Goal: Information Seeking & Learning: Compare options

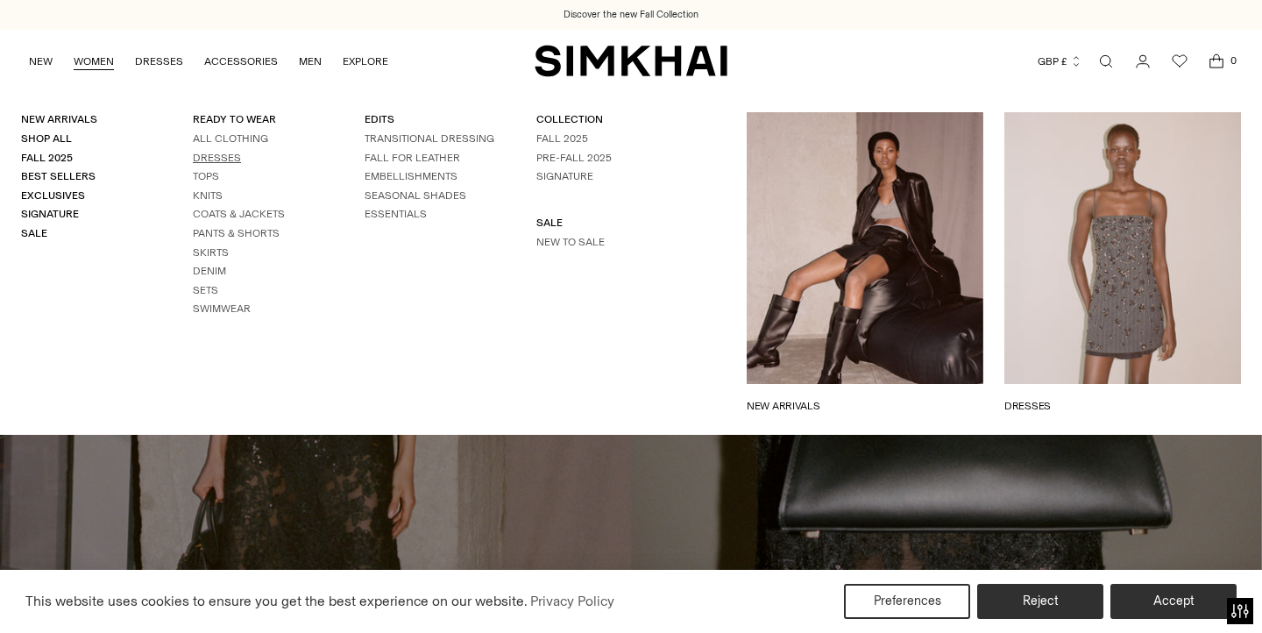
click at [214, 152] on link "Dresses" at bounding box center [217, 158] width 48 height 12
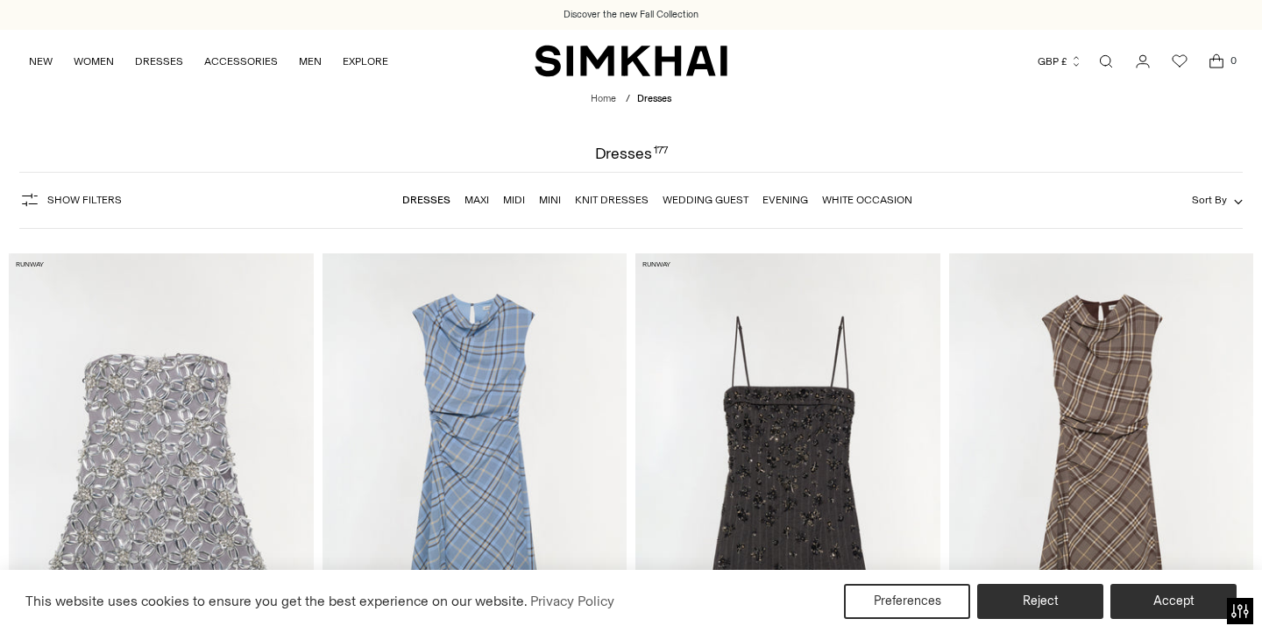
click at [711, 205] on link "Wedding Guest" at bounding box center [706, 200] width 86 height 12
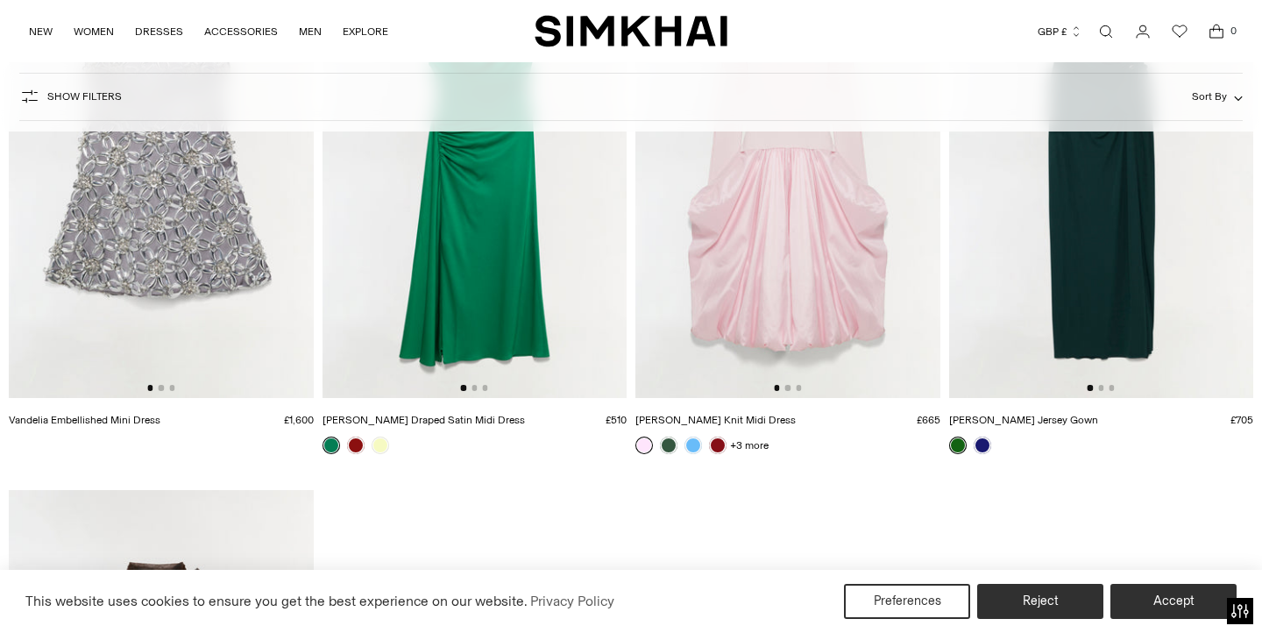
scroll to position [14972, 0]
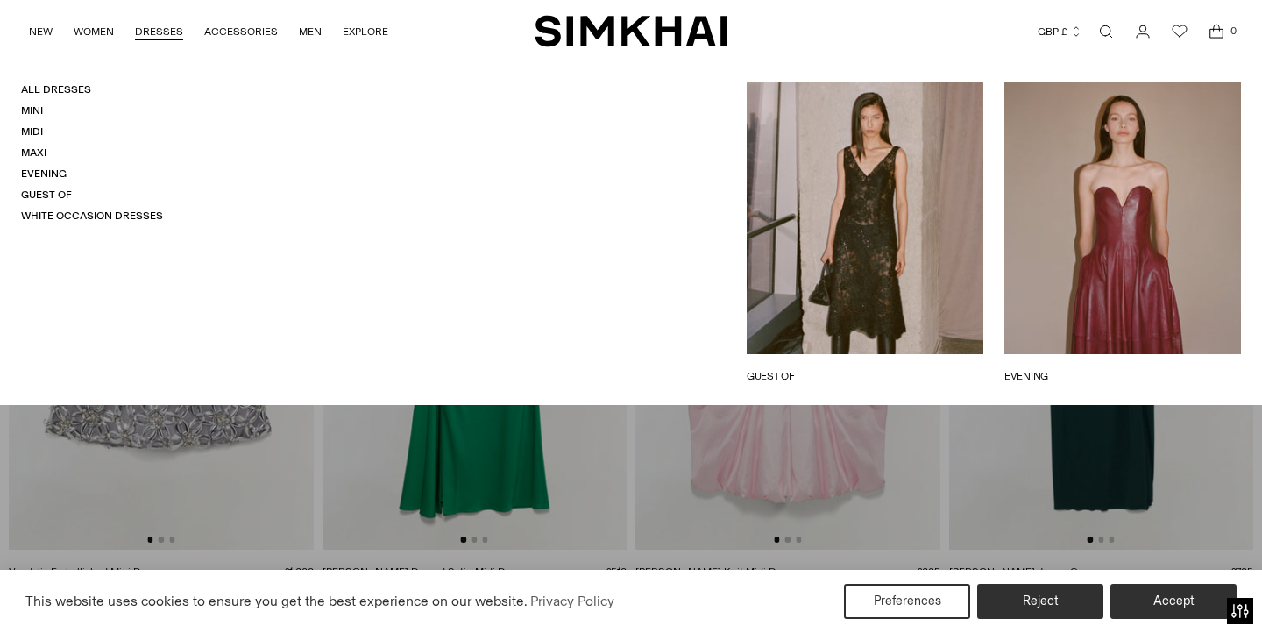
click at [64, 96] on h4 "All Dresses" at bounding box center [92, 89] width 142 height 15
click at [63, 89] on link "All Dresses" at bounding box center [56, 89] width 70 height 12
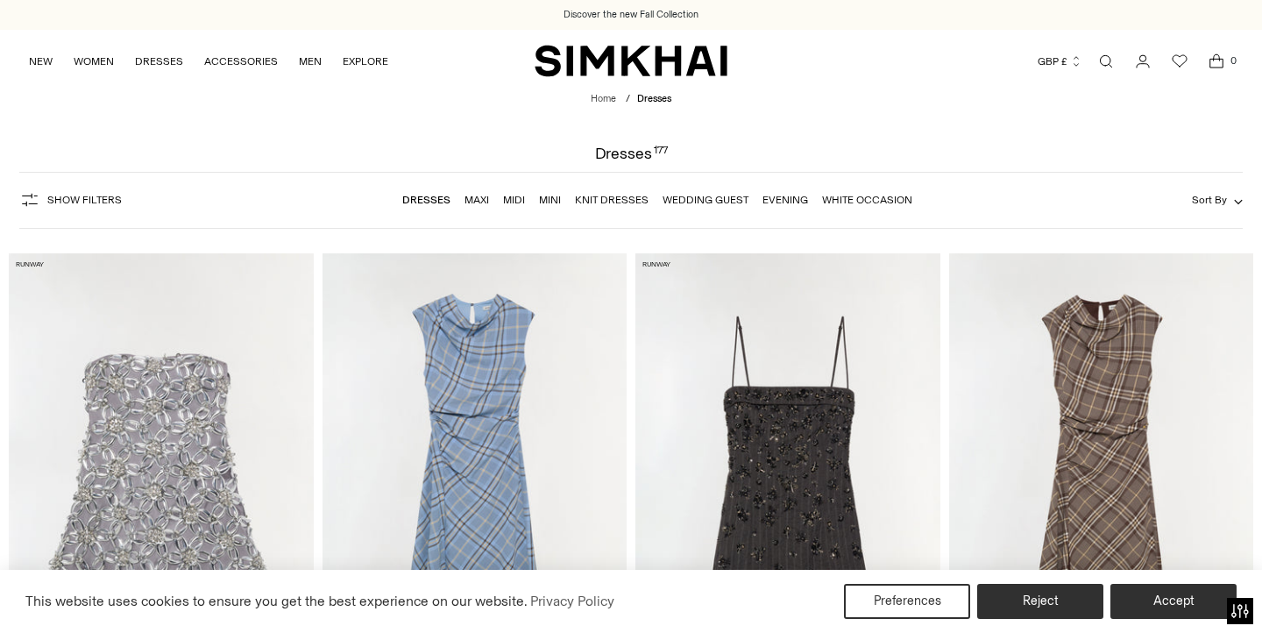
click at [1207, 196] on span "Sort By" at bounding box center [1209, 200] width 35 height 12
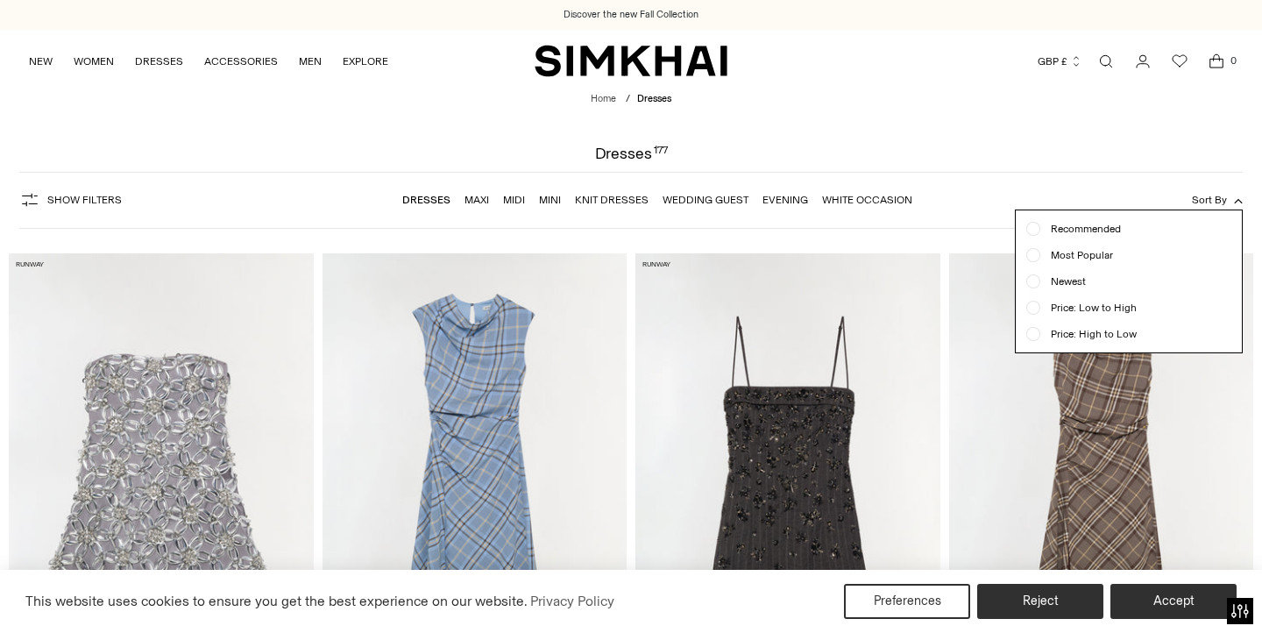
click at [1042, 162] on form "Show Filters Show Filters Dresses Maxi Midi Mini Knit Dresses Wedding Guest Eve…" at bounding box center [631, 200] width 1262 height 78
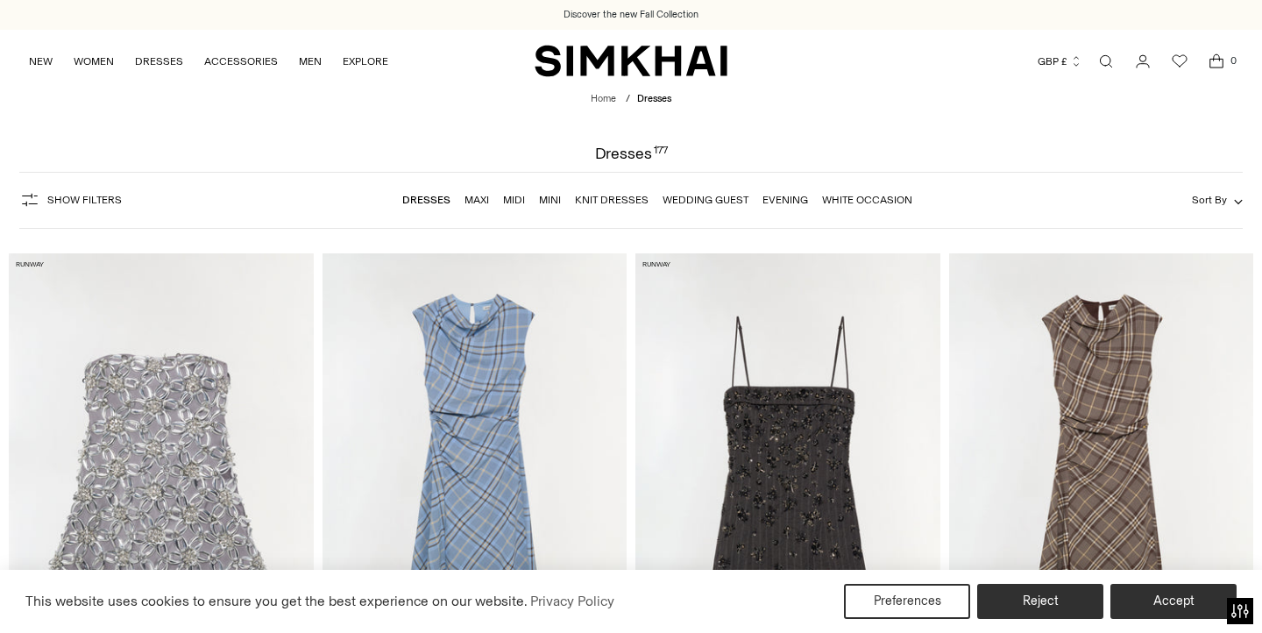
click at [95, 201] on span "Show Filters" at bounding box center [84, 200] width 75 height 12
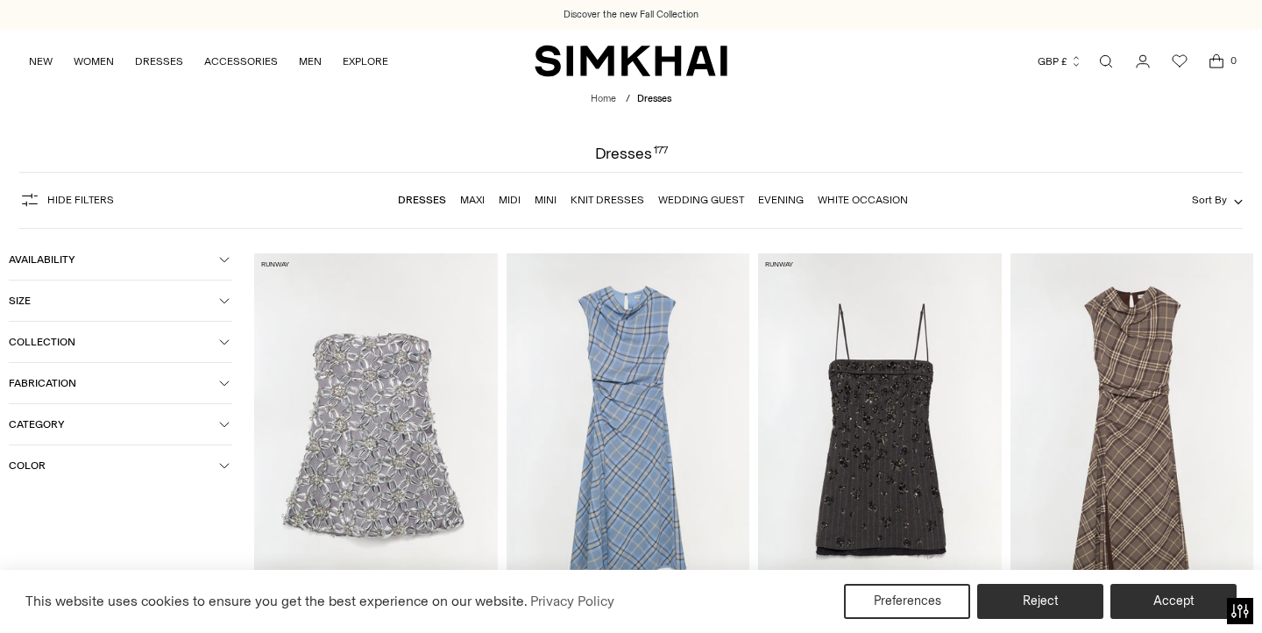
click at [82, 460] on button "Color" at bounding box center [121, 465] width 224 height 40
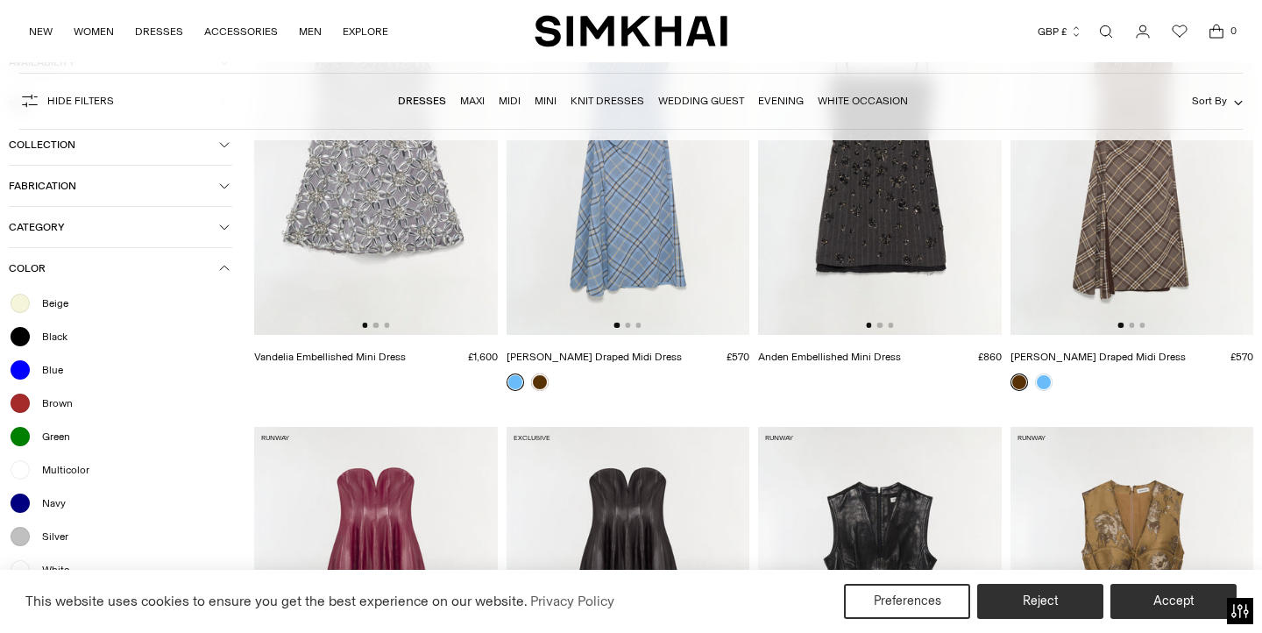
click at [51, 440] on span "Green" at bounding box center [51, 437] width 39 height 16
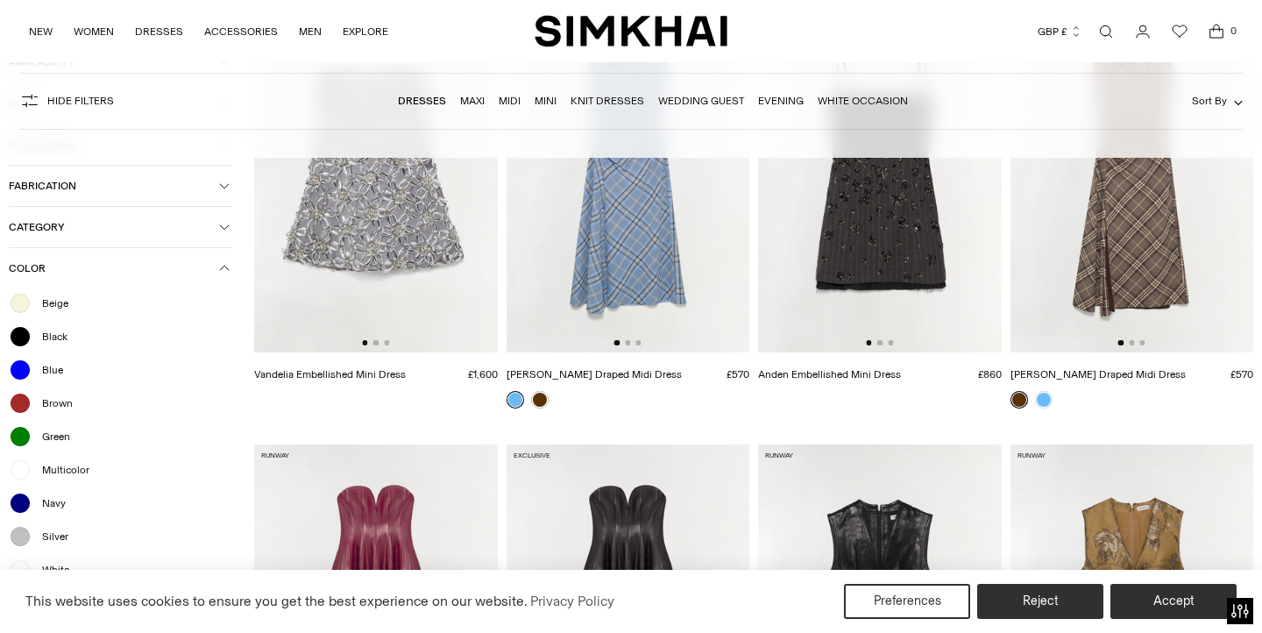
scroll to position [301, 0]
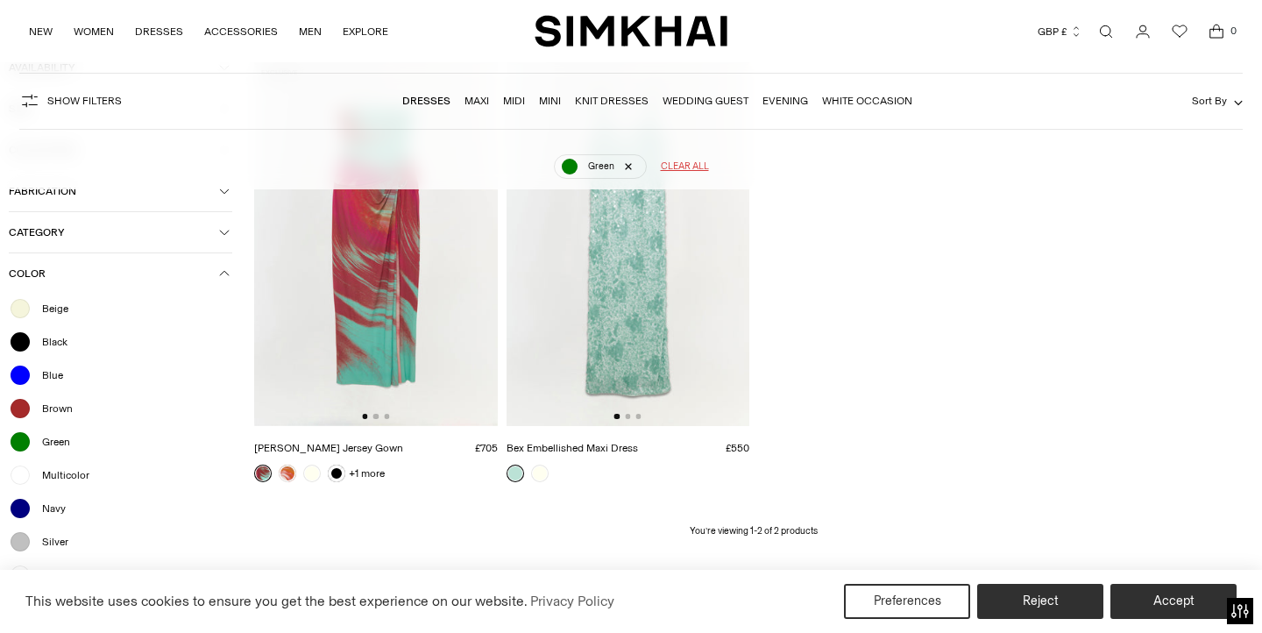
scroll to position [267, 0]
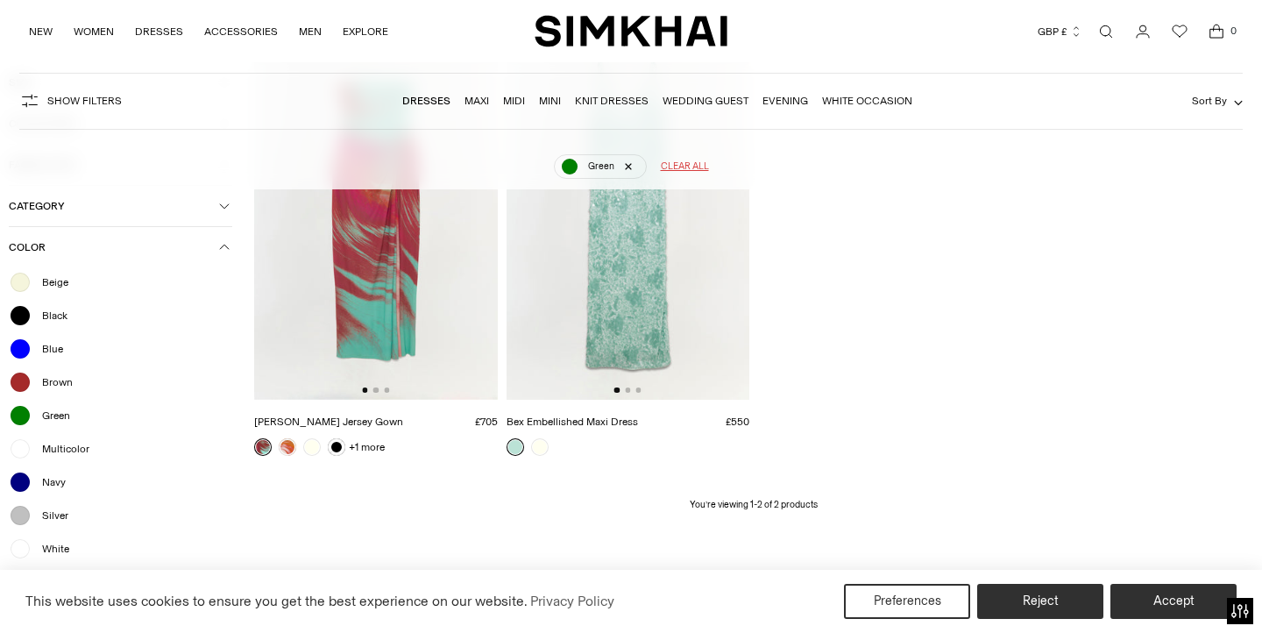
click at [22, 408] on div at bounding box center [20, 415] width 23 height 23
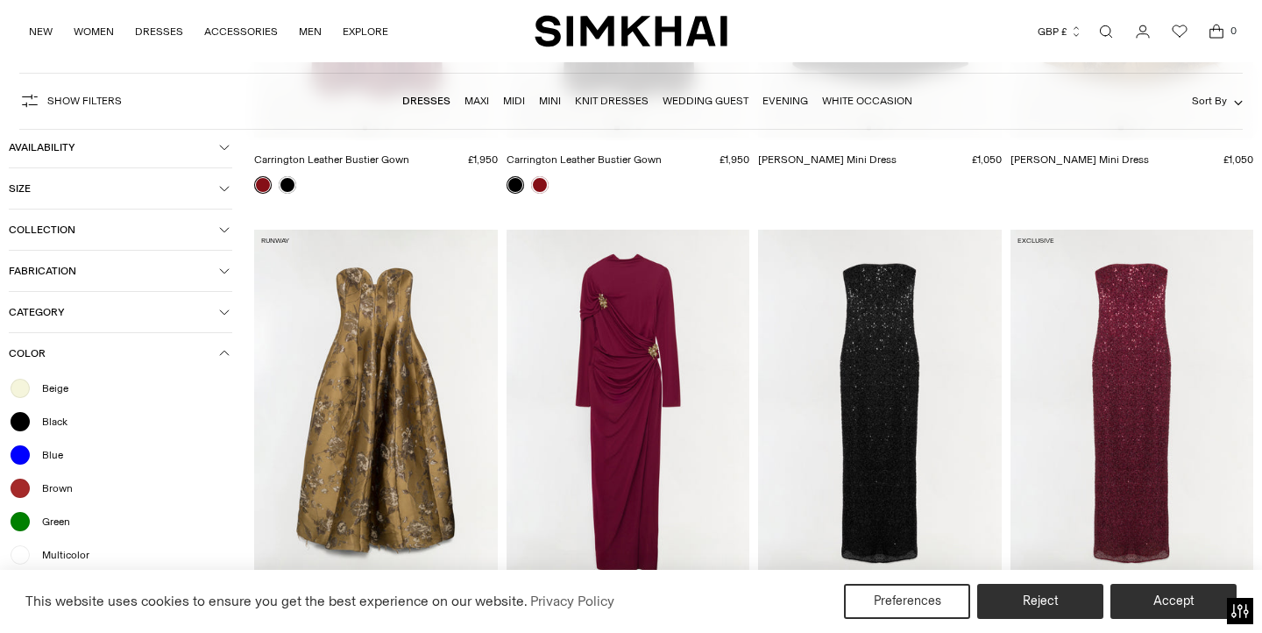
scroll to position [950, 0]
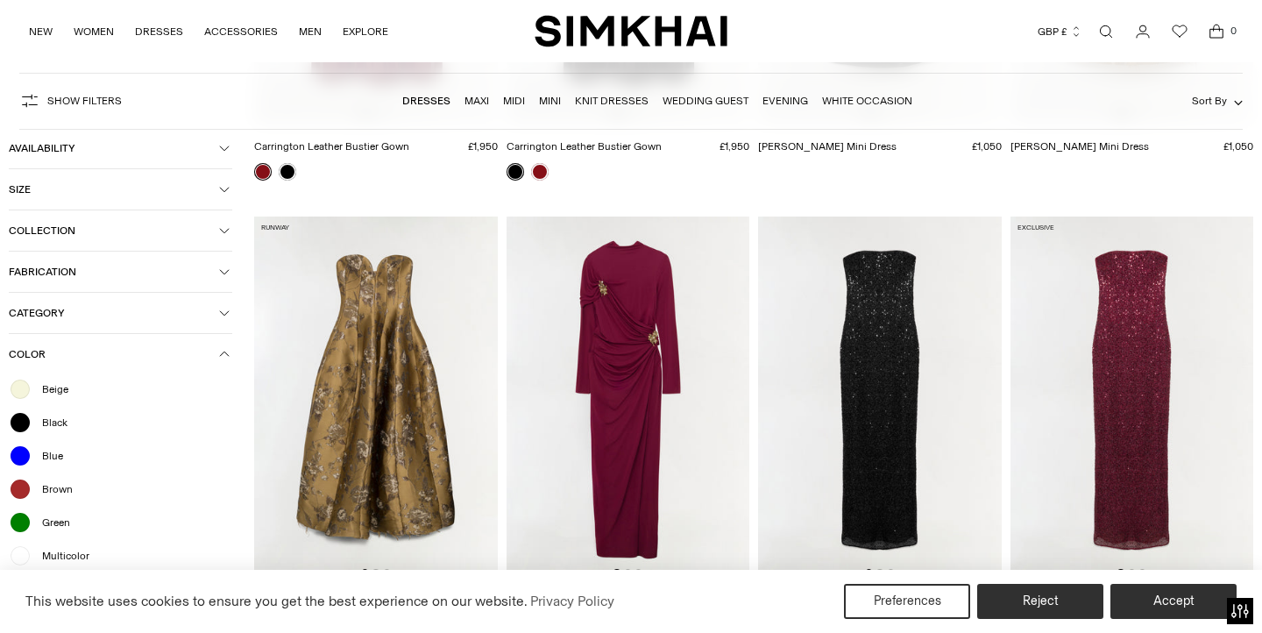
click at [356, 350] on img at bounding box center [376, 398] width 244 height 365
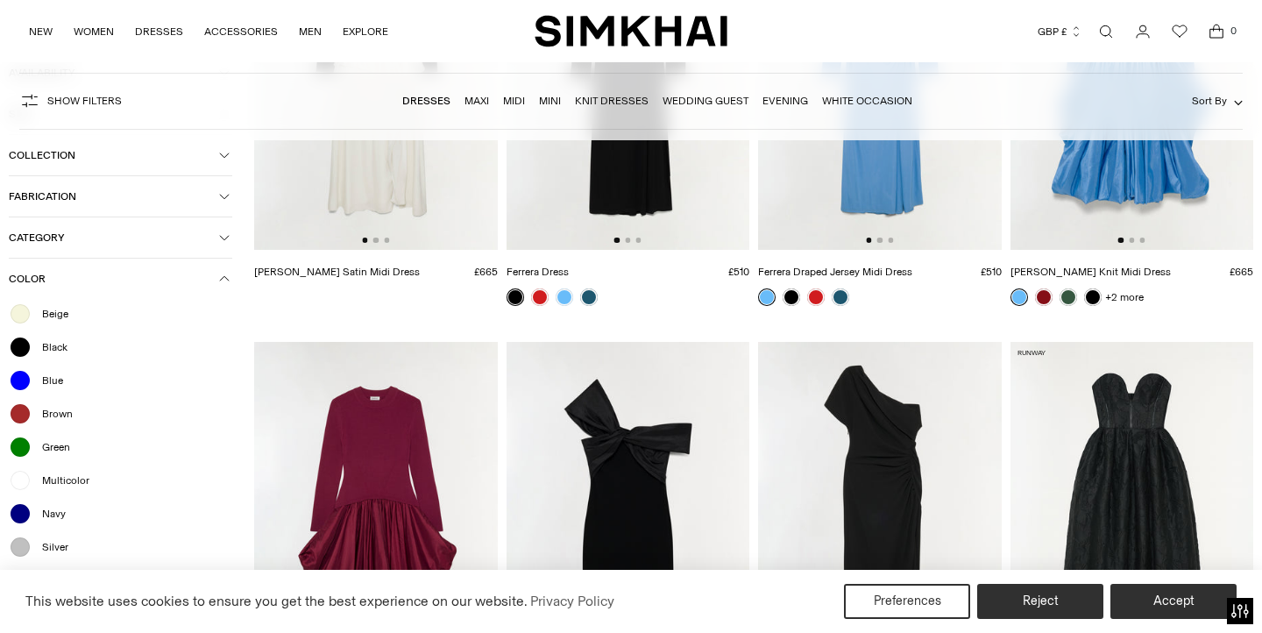
scroll to position [2496, 0]
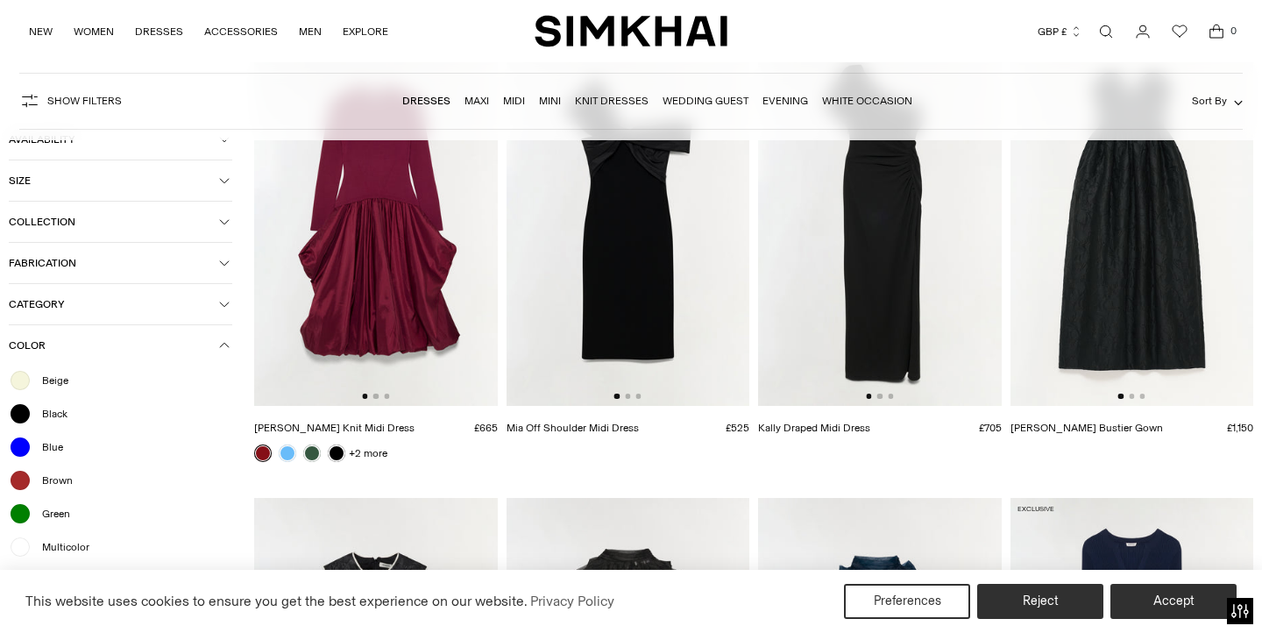
click at [1158, 309] on img at bounding box center [1133, 223] width 244 height 365
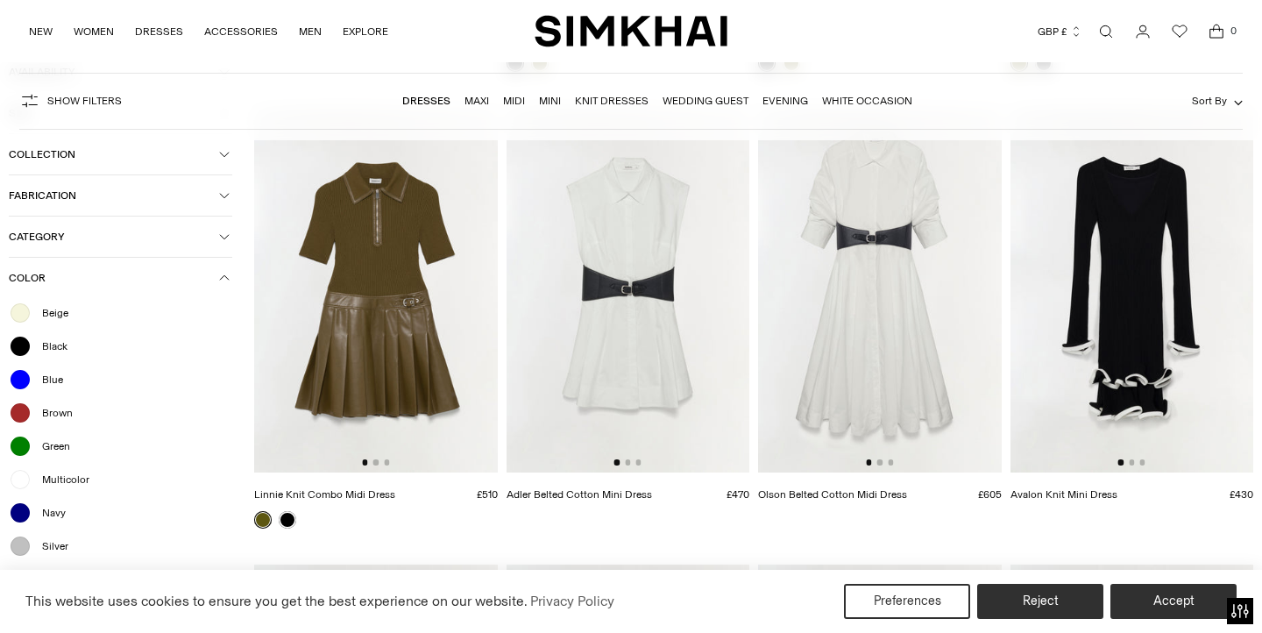
scroll to position [6935, 0]
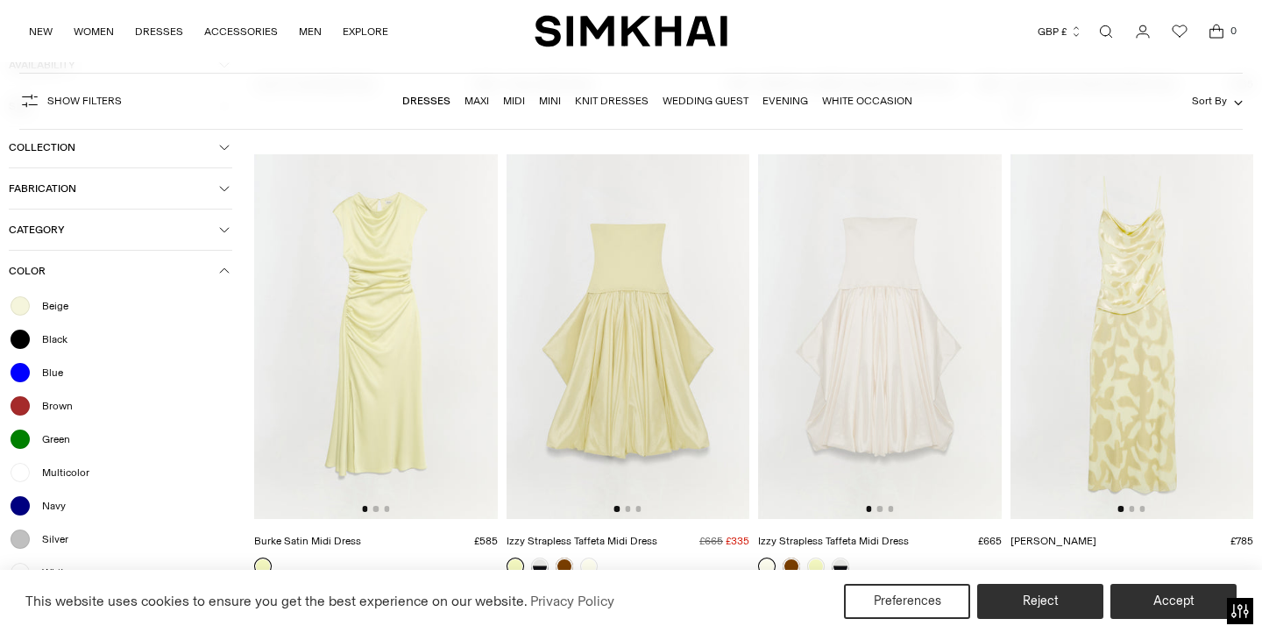
click at [379, 315] on img at bounding box center [376, 336] width 244 height 365
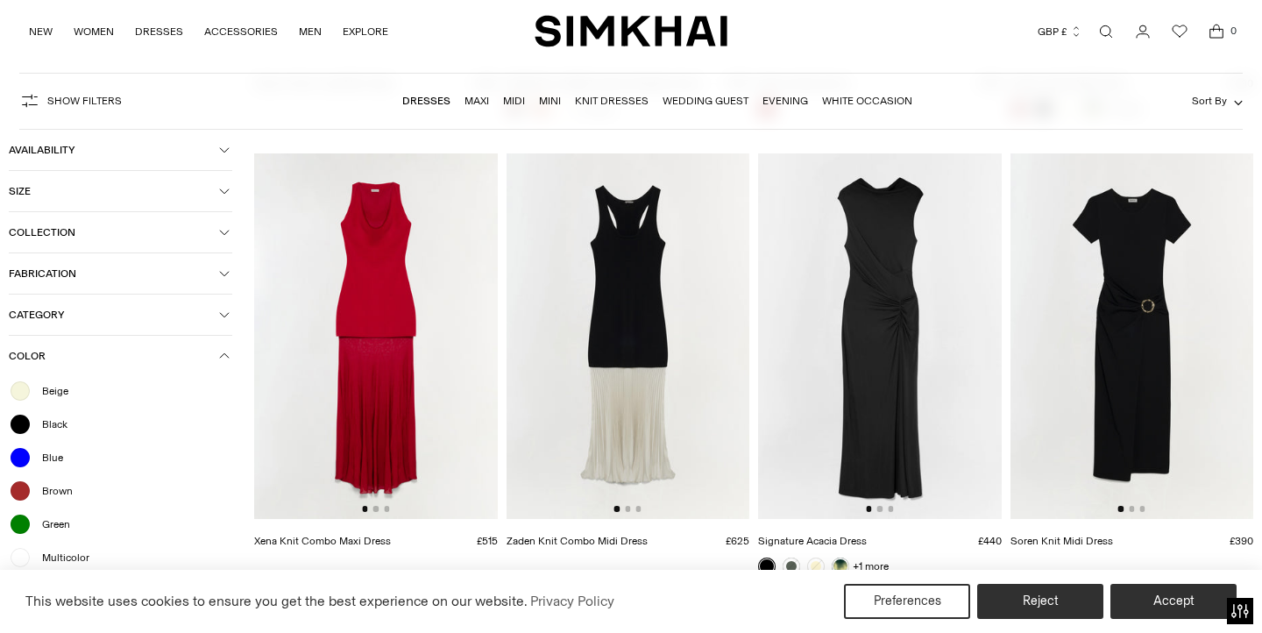
scroll to position [10138, 0]
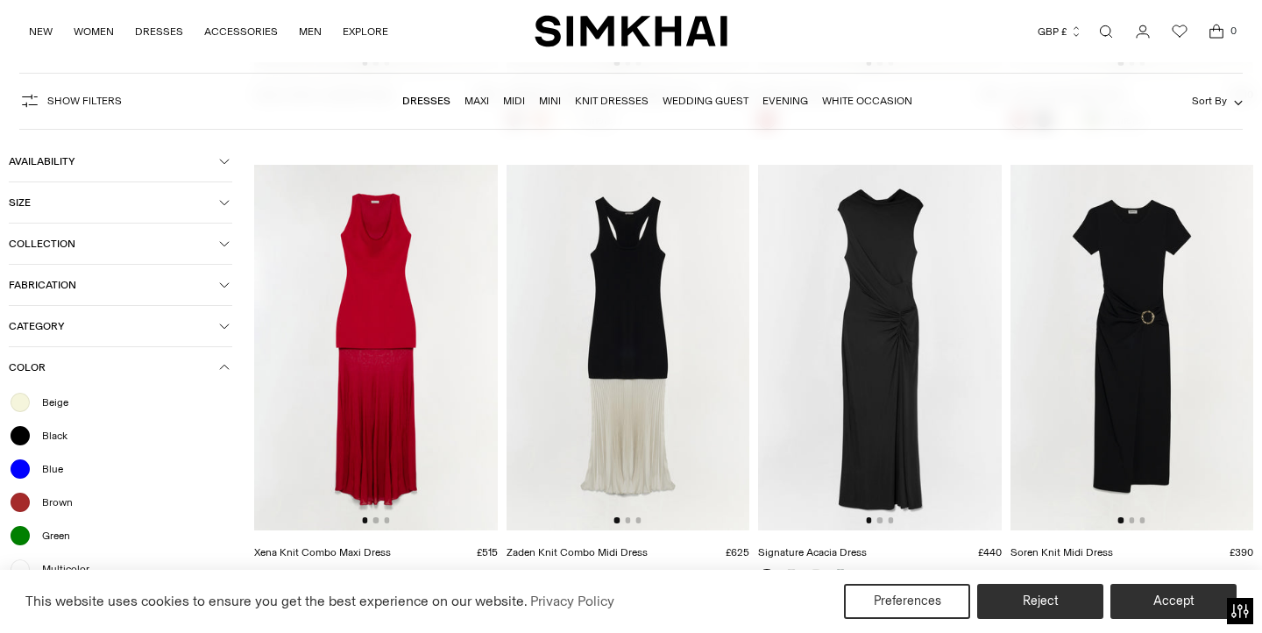
click at [381, 355] on img at bounding box center [376, 347] width 244 height 365
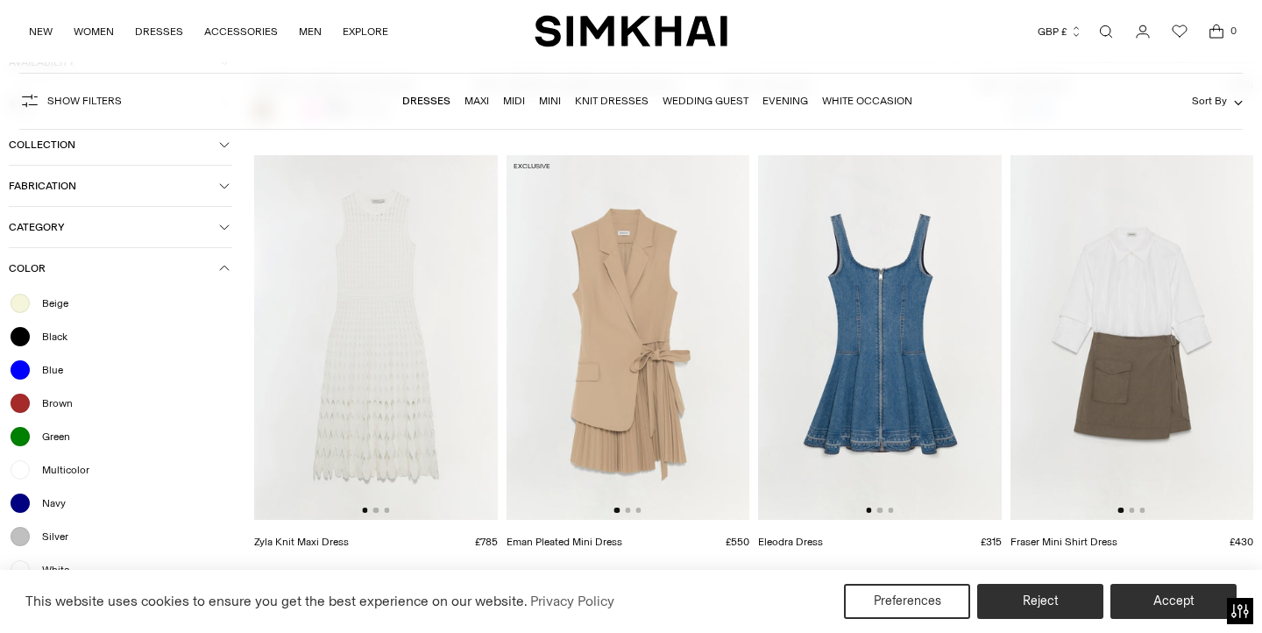
scroll to position [18448, 0]
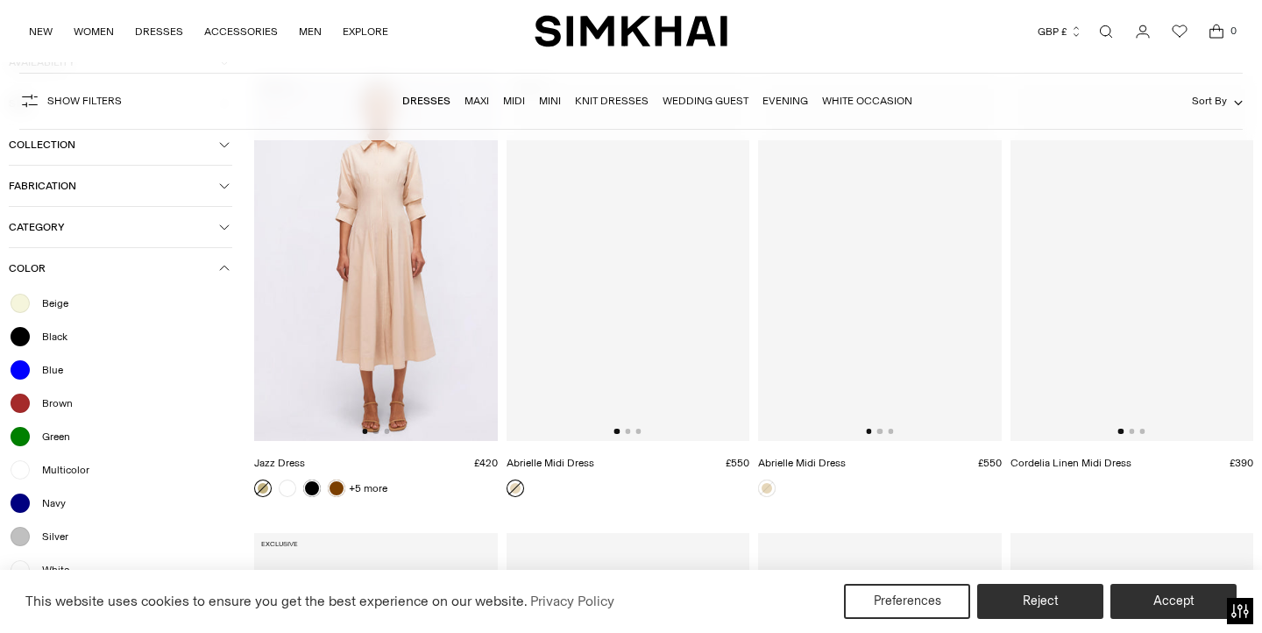
click at [62, 443] on span "Green" at bounding box center [51, 437] width 39 height 16
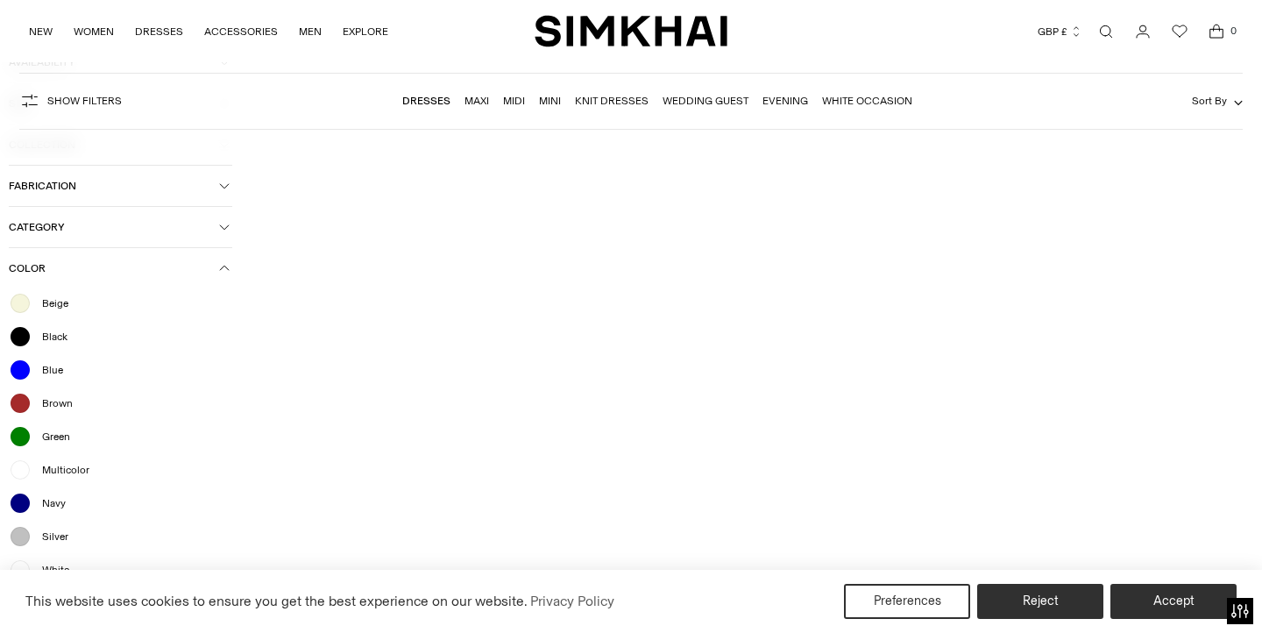
scroll to position [18466, 0]
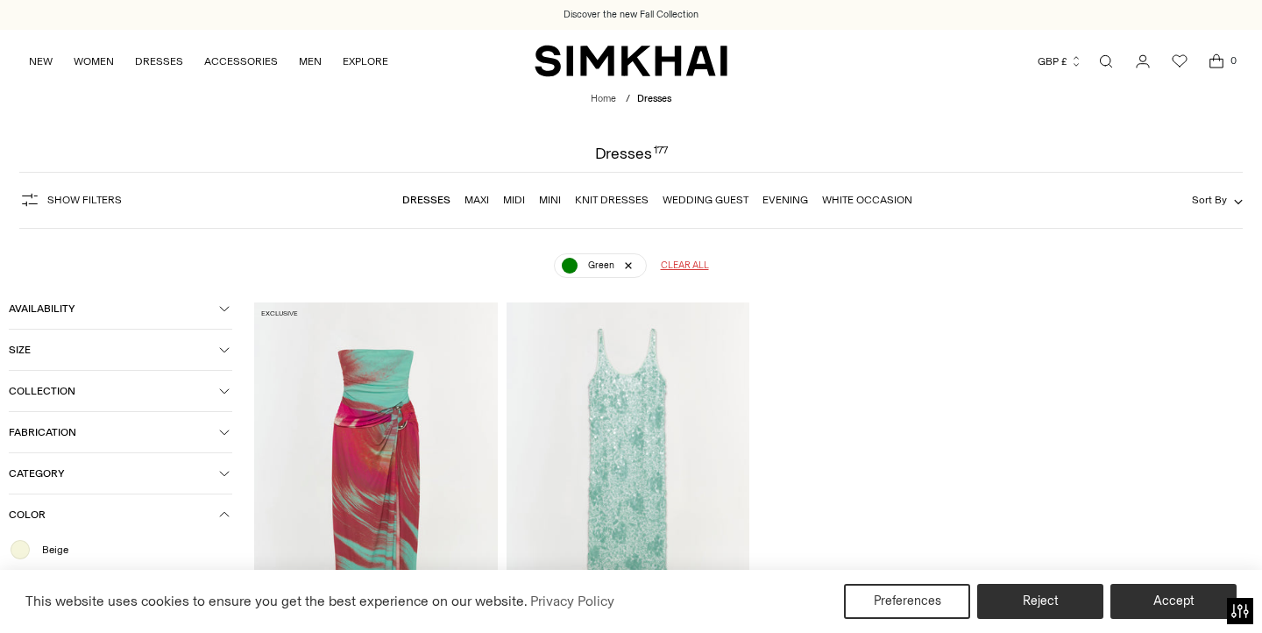
click at [699, 196] on link "Wedding Guest" at bounding box center [706, 200] width 86 height 12
click at [798, 195] on link "Evening" at bounding box center [786, 200] width 46 height 12
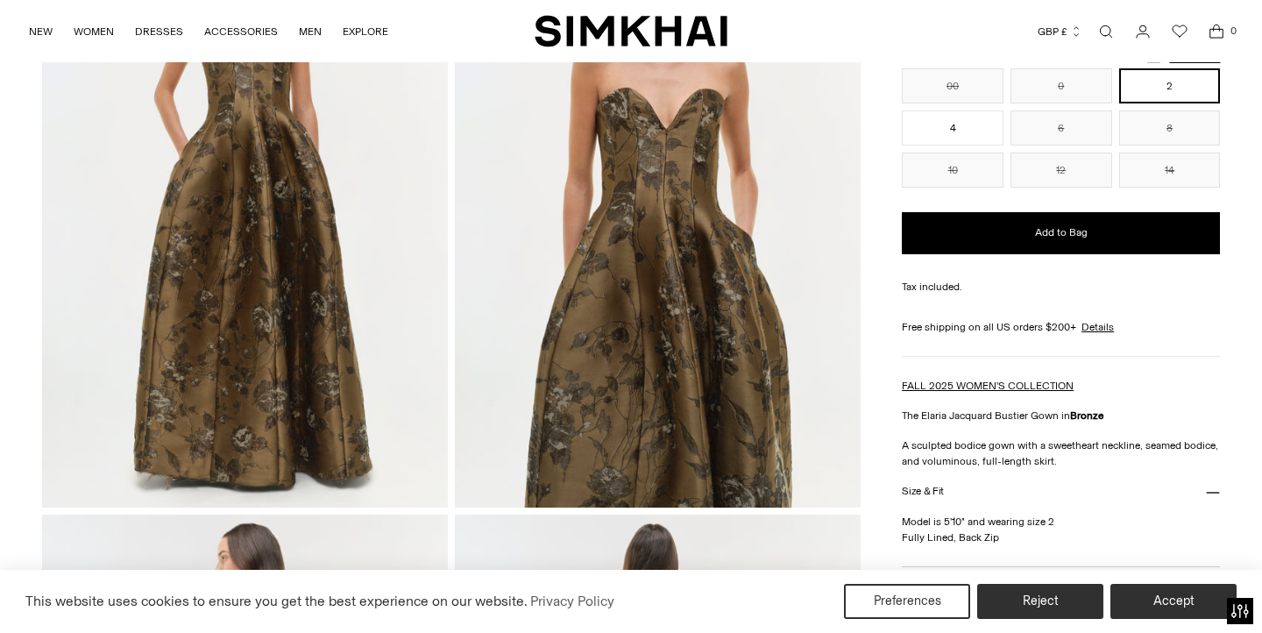
scroll to position [157, 0]
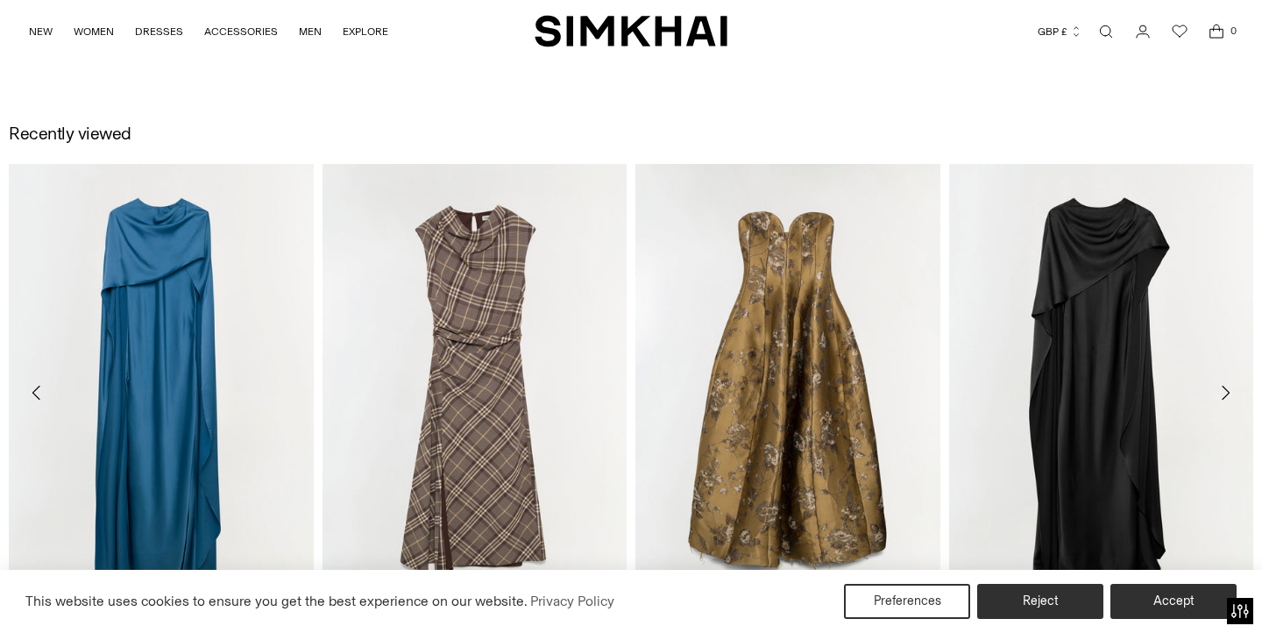
scroll to position [2022, 0]
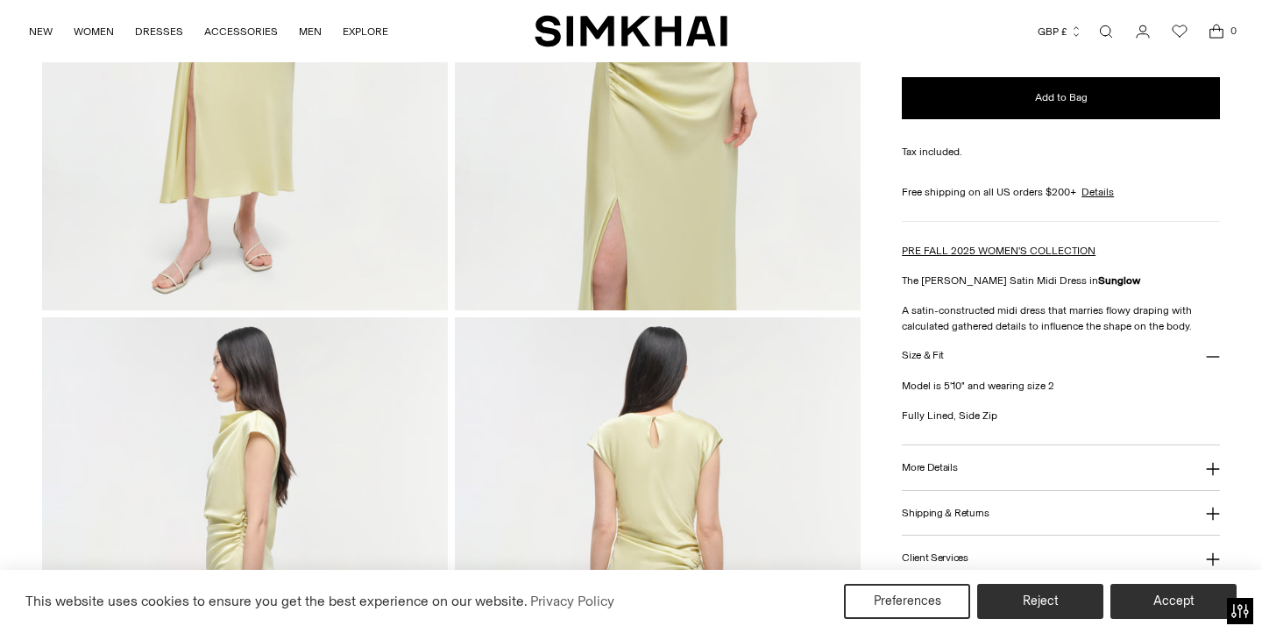
scroll to position [430, 0]
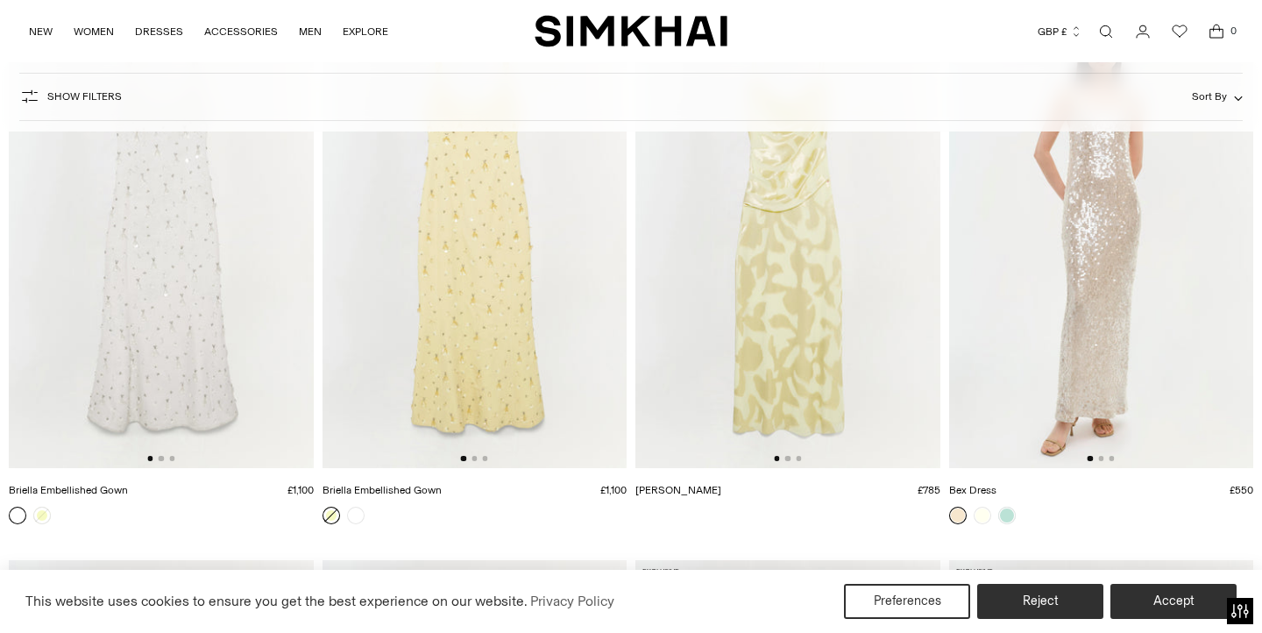
scroll to position [2802, 0]
